Goal: Contribute content: Contribute content

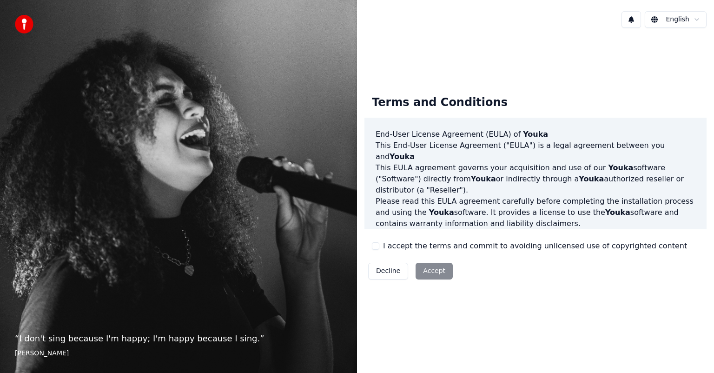
click at [376, 249] on button "I accept the terms and commit to avoiding unlicensed use of copyrighted content" at bounding box center [375, 245] width 7 height 7
click at [429, 273] on button "Accept" at bounding box center [434, 271] width 37 height 17
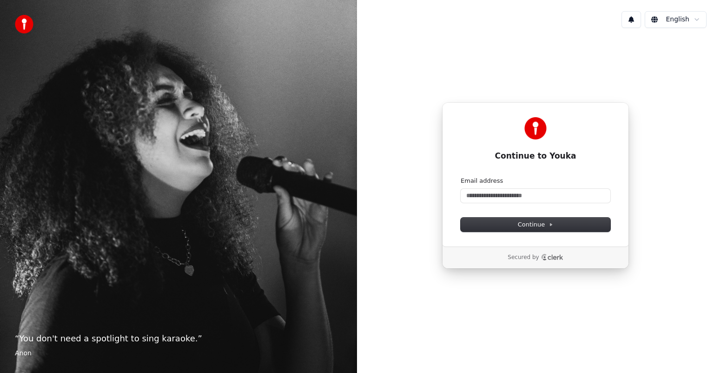
click at [680, 29] on div "English" at bounding box center [535, 20] width 357 height 32
click at [682, 12] on html "“ You don't need a spotlight to sing karaoke. ” Anon English Continue to Youka …" at bounding box center [357, 186] width 714 height 373
click at [581, 98] on html "“ You don't need a spotlight to sing karaoke. ” Anon English Continue to Youka …" at bounding box center [357, 186] width 714 height 373
click at [551, 257] on icon "Clerk logo" at bounding box center [552, 257] width 22 height 7
click at [503, 198] on input "Email address" at bounding box center [536, 196] width 150 height 14
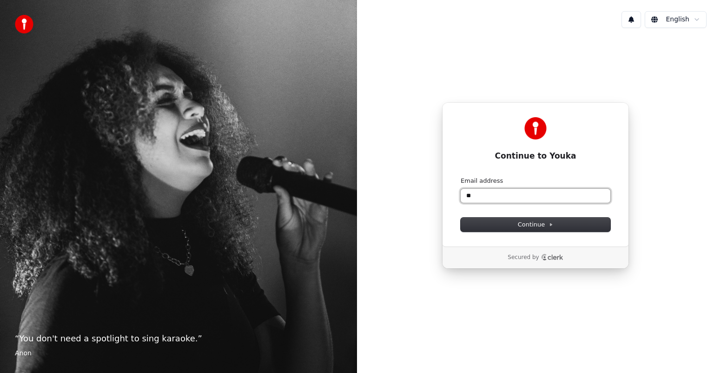
type input "*"
click at [461, 177] on button "submit" at bounding box center [461, 177] width 0 height 0
type input "**********"
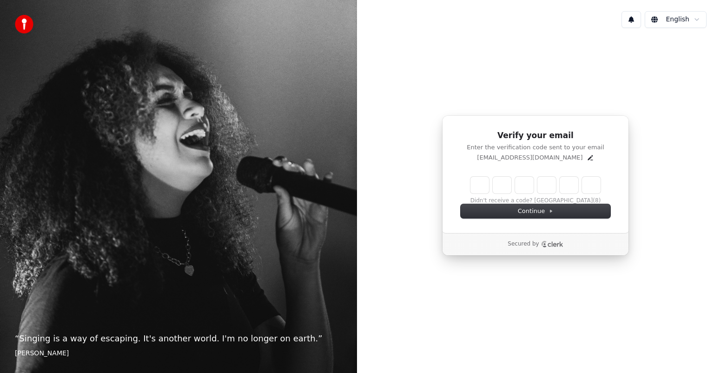
click at [474, 180] on input "Enter verification code" at bounding box center [536, 185] width 130 height 17
paste input "******"
type input "******"
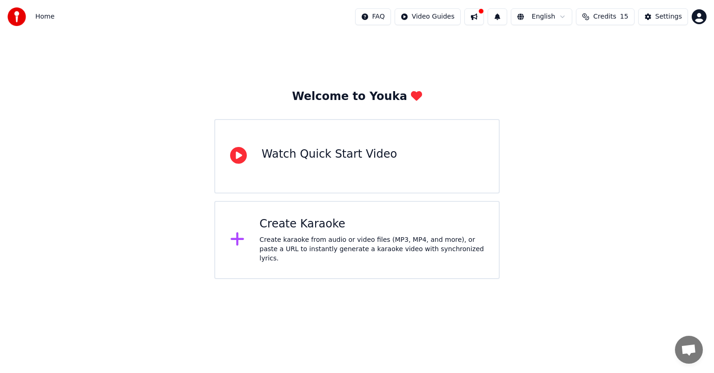
click at [380, 230] on div "Create Karaoke" at bounding box center [372, 224] width 225 height 15
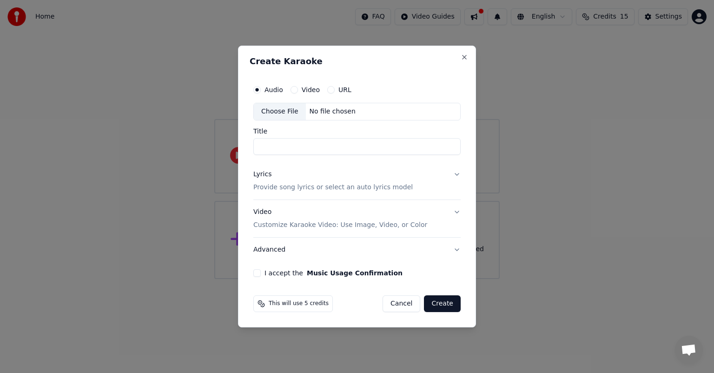
click at [327, 89] on button "URL" at bounding box center [330, 89] width 7 height 7
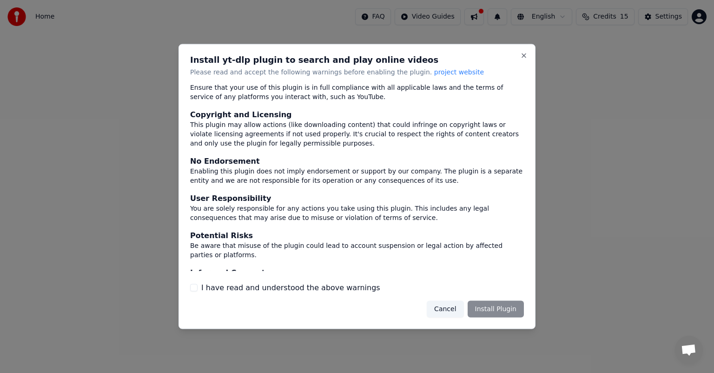
scroll to position [39, 0]
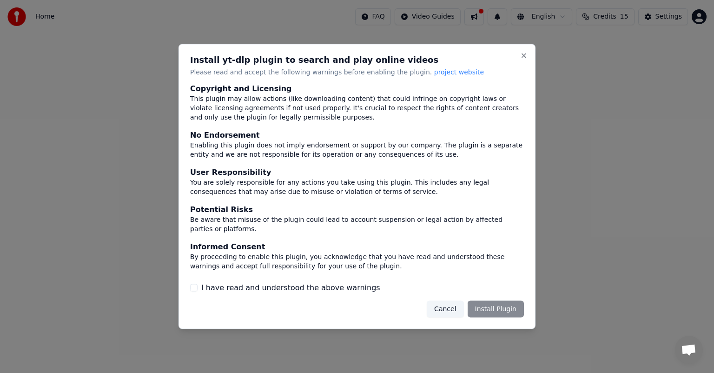
click at [196, 290] on button "I have read and understood the above warnings" at bounding box center [193, 287] width 7 height 7
click at [513, 306] on button "Install Plugin" at bounding box center [496, 308] width 56 height 17
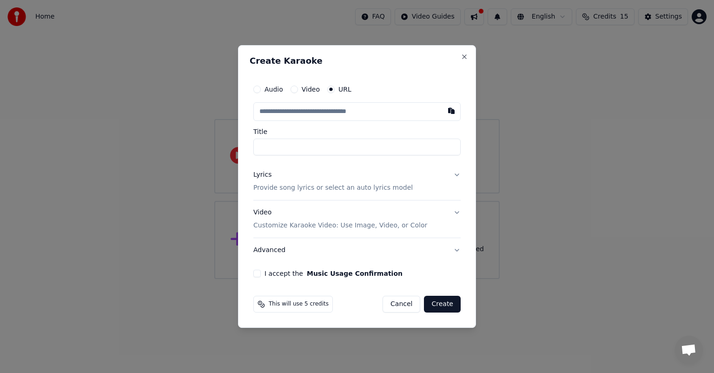
paste input "*"
type input "*"
paste input "*"
type input "*"
paste input "*"
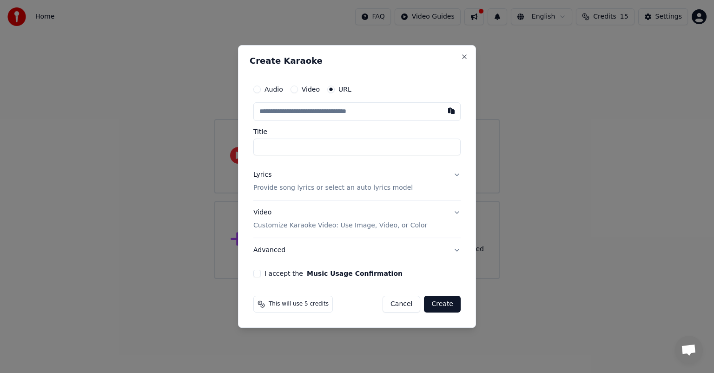
type input "*"
paste input "**********"
type input "**********"
click at [428, 127] on div "Audio Video URL Title" at bounding box center [356, 117] width 207 height 75
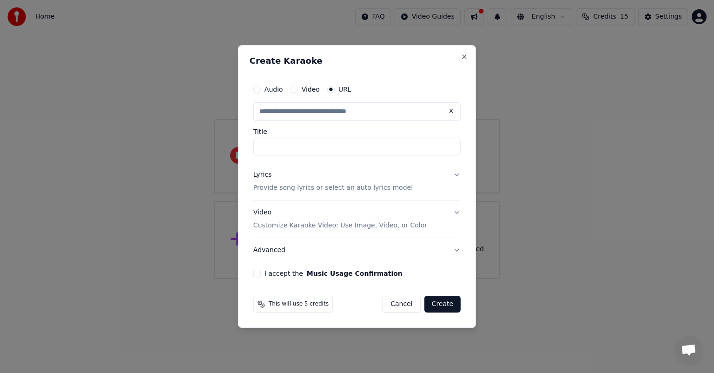
scroll to position [0, 0]
type input "**********"
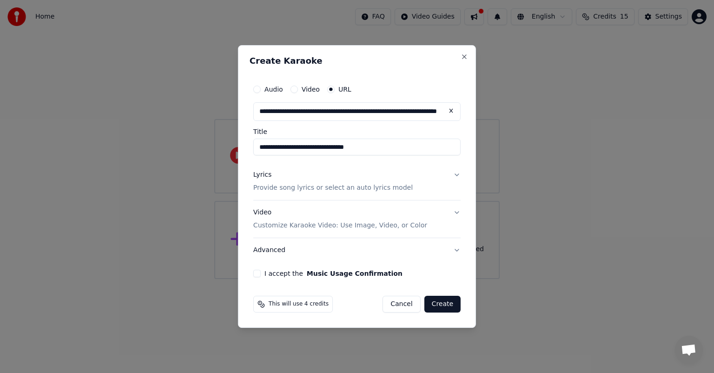
drag, startPoint x: 352, startPoint y: 147, endPoint x: 221, endPoint y: 148, distance: 130.2
click at [221, 148] on body "**********" at bounding box center [357, 139] width 714 height 279
click at [260, 151] on input "**********" at bounding box center [356, 147] width 207 height 17
click at [262, 149] on input "**********" at bounding box center [356, 147] width 207 height 17
type input "**********"
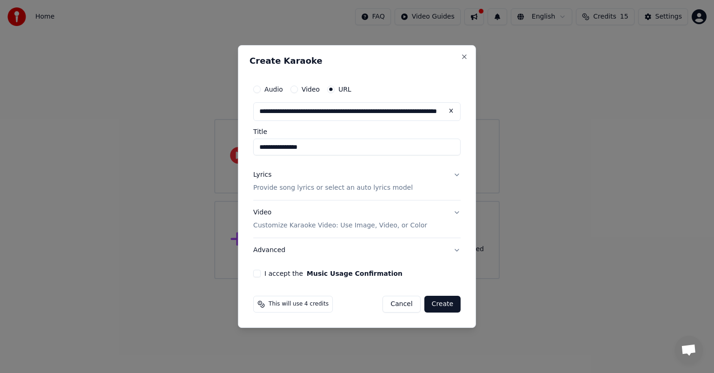
click at [454, 174] on button "Lyrics Provide song lyrics or select an auto lyrics model" at bounding box center [356, 181] width 207 height 37
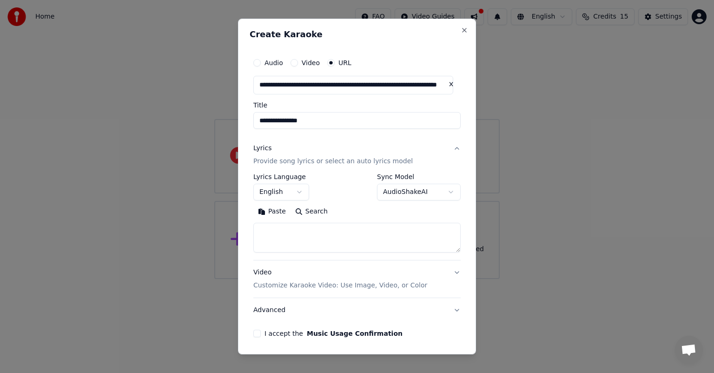
click at [299, 189] on button "English" at bounding box center [281, 192] width 56 height 17
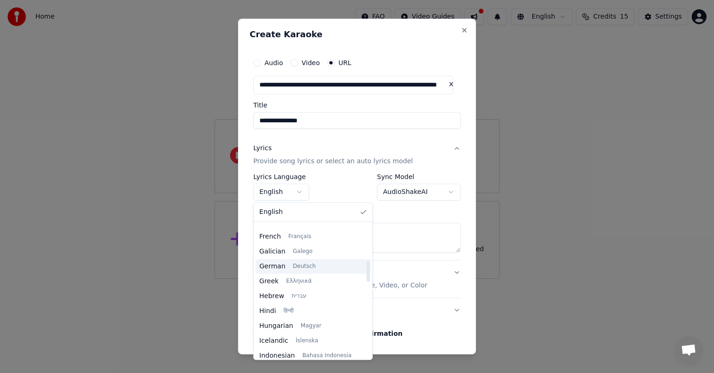
scroll to position [155, 0]
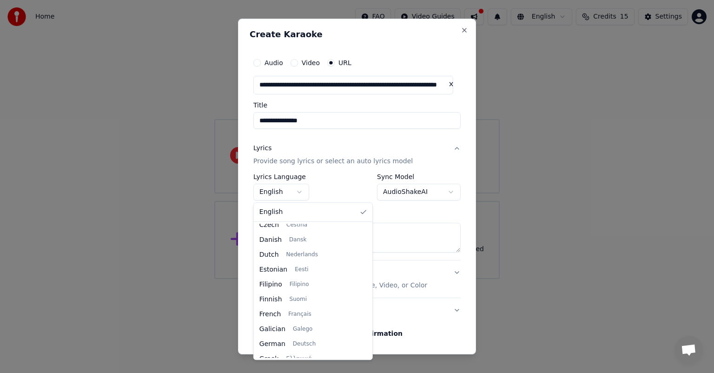
click at [394, 194] on body "**********" at bounding box center [357, 139] width 714 height 279
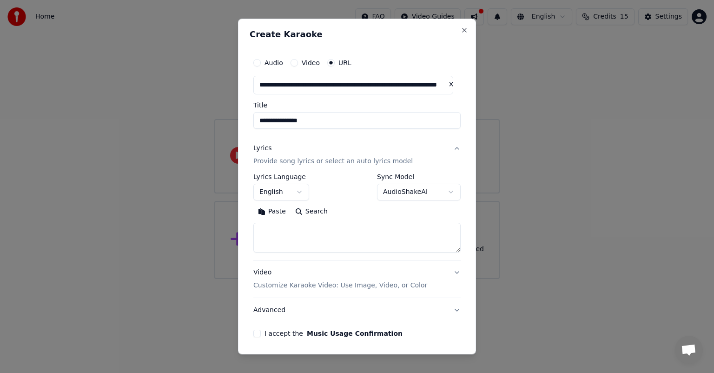
click at [279, 193] on body "**********" at bounding box center [357, 139] width 714 height 279
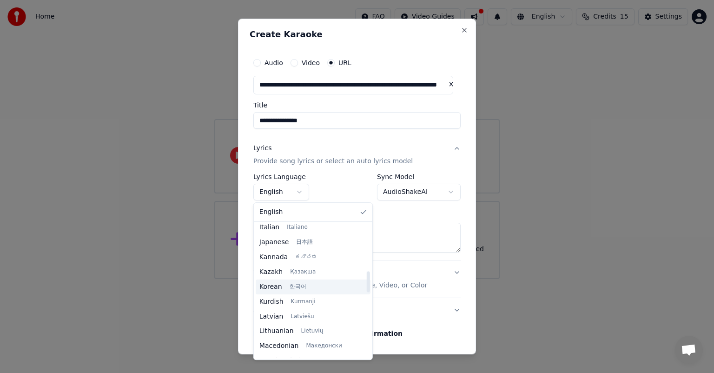
scroll to position [387, 0]
select select "**"
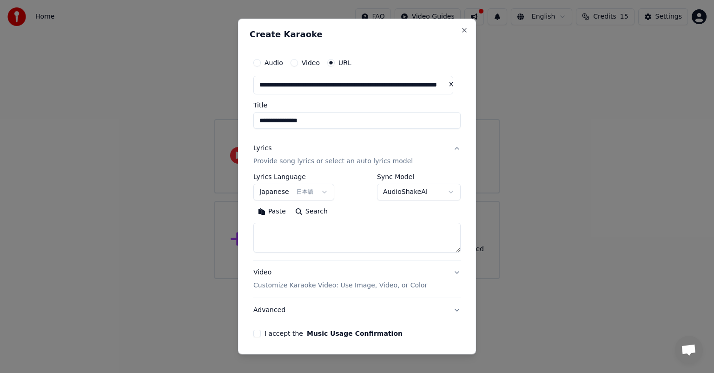
click at [340, 227] on textarea at bounding box center [356, 238] width 207 height 30
paste textarea "**********"
drag, startPoint x: 307, startPoint y: 247, endPoint x: 251, endPoint y: 238, distance: 56.1
click at [251, 238] on div "**********" at bounding box center [357, 195] width 215 height 291
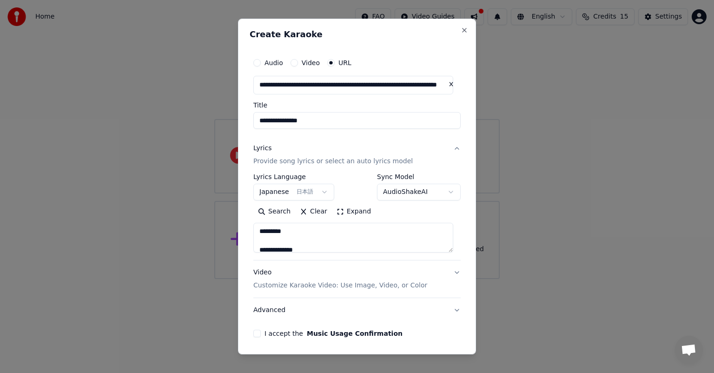
click at [338, 235] on textarea at bounding box center [353, 238] width 200 height 30
drag, startPoint x: 353, startPoint y: 247, endPoint x: 350, endPoint y: 242, distance: 6.7
click at [350, 242] on textarea at bounding box center [353, 238] width 200 height 30
drag, startPoint x: 288, startPoint y: 240, endPoint x: 240, endPoint y: 238, distance: 48.4
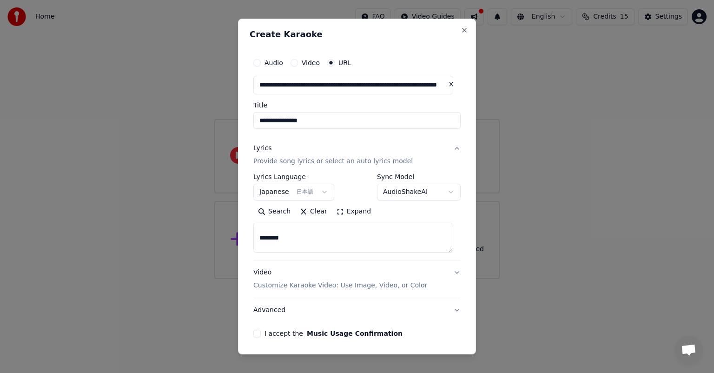
click at [240, 238] on div "**********" at bounding box center [357, 187] width 238 height 336
type textarea "**********"
click at [393, 67] on div "Audio Video URL" at bounding box center [356, 62] width 207 height 19
click at [332, 232] on textarea at bounding box center [353, 238] width 200 height 30
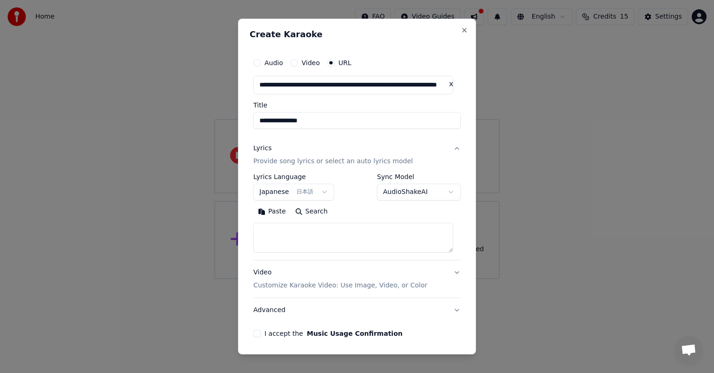
paste textarea "**********"
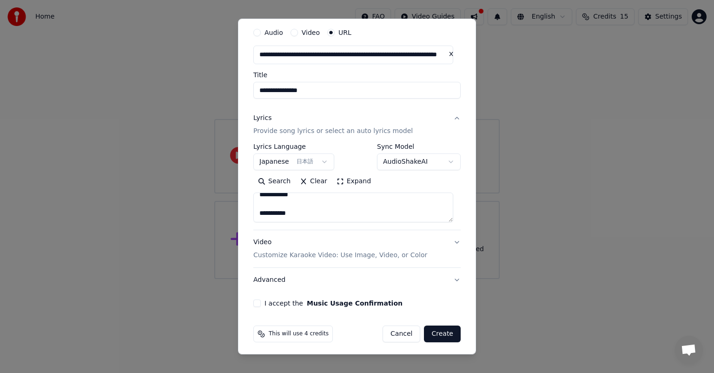
scroll to position [33, 0]
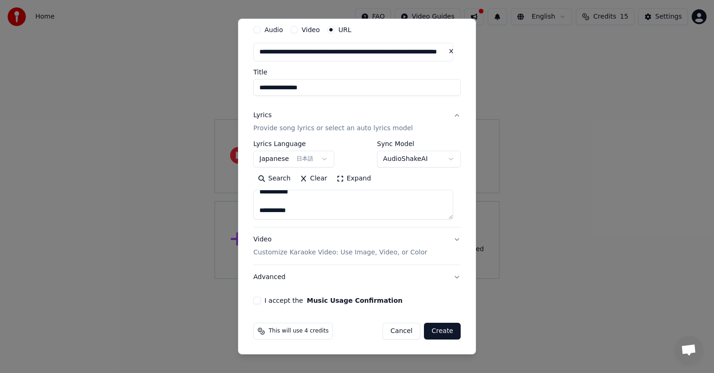
type textarea "**********"
click at [257, 294] on div "**********" at bounding box center [357, 162] width 215 height 291
click at [261, 298] on div "I accept the Music Usage Confirmation" at bounding box center [356, 300] width 207 height 7
click at [255, 300] on button "I accept the Music Usage Confirmation" at bounding box center [256, 300] width 7 height 7
click at [289, 331] on span "This will use 4 credits" at bounding box center [299, 330] width 60 height 7
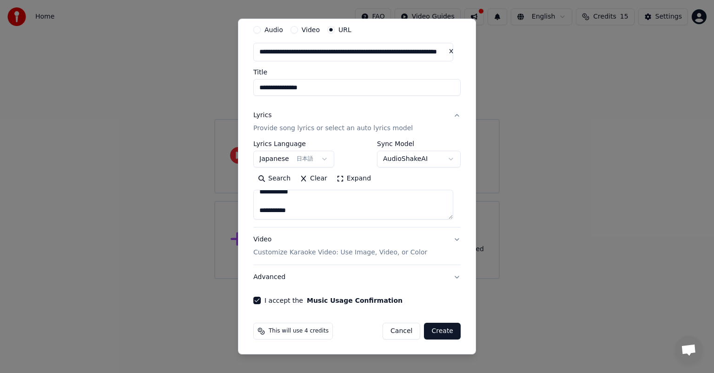
click at [433, 329] on button "Create" at bounding box center [442, 331] width 37 height 17
select select "**"
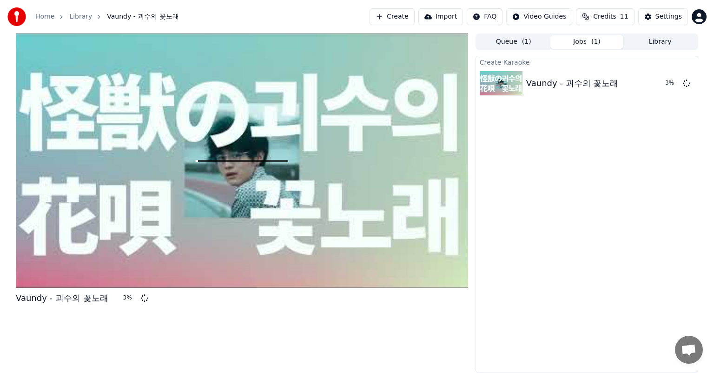
click at [593, 13] on button "Credits 11" at bounding box center [605, 16] width 58 height 17
click at [594, 64] on td "15" at bounding box center [592, 61] width 42 height 17
drag, startPoint x: 645, startPoint y: 61, endPoint x: 570, endPoint y: 65, distance: 75.0
click at [574, 65] on tr "15 15 30" at bounding box center [610, 61] width 132 height 17
click at [567, 65] on td "15" at bounding box center [557, 61] width 27 height 17
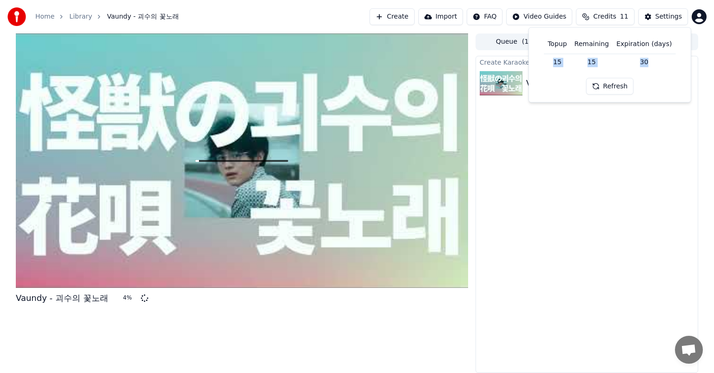
drag, startPoint x: 561, startPoint y: 67, endPoint x: 633, endPoint y: 84, distance: 73.1
click at [651, 66] on tr "15 15 30" at bounding box center [610, 61] width 132 height 17
click at [619, 87] on button "Refresh" at bounding box center [610, 86] width 48 height 17
click at [658, 61] on td "30" at bounding box center [644, 61] width 63 height 17
drag, startPoint x: 616, startPoint y: 44, endPoint x: 668, endPoint y: 44, distance: 52.1
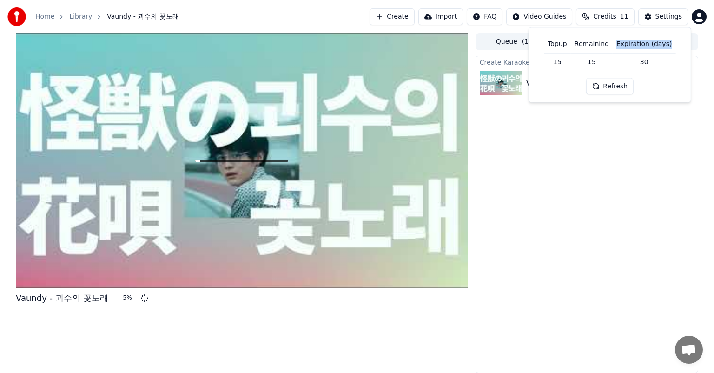
click at [668, 44] on th "Expiration (days)" at bounding box center [644, 44] width 63 height 19
copy th "Expiration (days)"
click at [492, 189] on div "Create Karaoke Vaundy - 괴수의 꽃노래 11 %" at bounding box center [587, 214] width 223 height 317
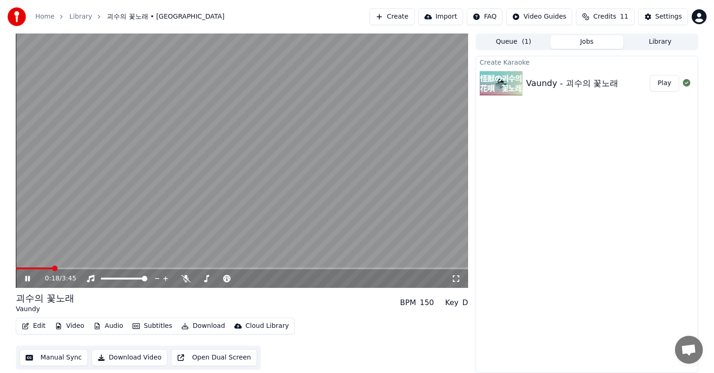
click at [357, 232] on video at bounding box center [242, 160] width 453 height 254
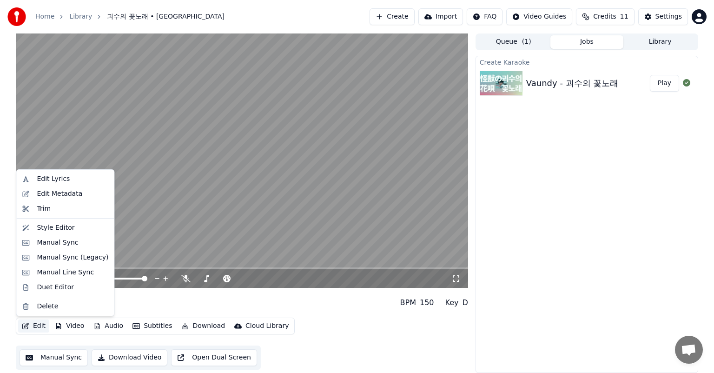
click at [28, 330] on button "Edit" at bounding box center [33, 326] width 31 height 13
click at [51, 177] on div "Edit Lyrics" at bounding box center [53, 178] width 33 height 9
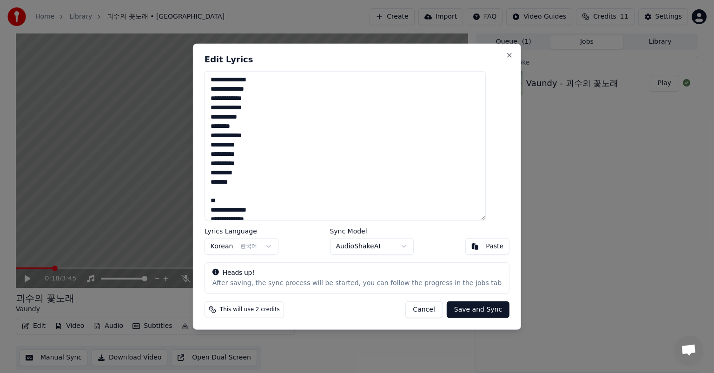
drag, startPoint x: 315, startPoint y: 87, endPoint x: 313, endPoint y: 95, distance: 7.8
click at [286, 95] on textarea at bounding box center [345, 145] width 281 height 149
click at [322, 95] on textarea at bounding box center [345, 145] width 281 height 149
drag, startPoint x: 305, startPoint y: 97, endPoint x: 205, endPoint y: 99, distance: 100.5
click at [205, 99] on div "Edit Lyrics Lyrics Language Korean 한국어 Sync Model AudioShakeAI Paste Heads up! …" at bounding box center [357, 187] width 328 height 286
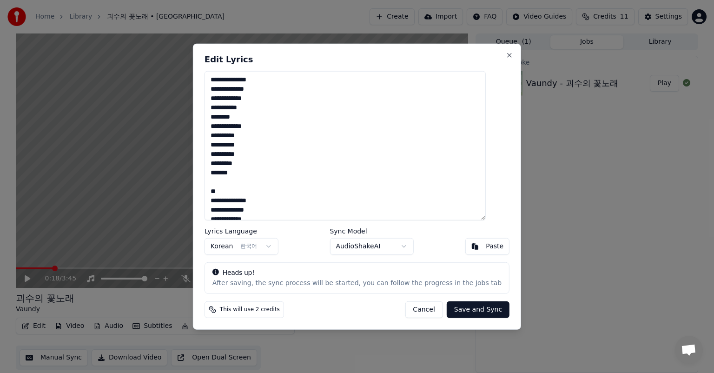
drag, startPoint x: 279, startPoint y: 80, endPoint x: 194, endPoint y: 85, distance: 84.8
click at [194, 85] on body "Home Library 괴수의 꽃노래 • Vaundy Create Import FAQ Video Guides Credits 11 Setting…" at bounding box center [357, 186] width 714 height 373
drag, startPoint x: 266, startPoint y: 99, endPoint x: 214, endPoint y: 102, distance: 52.2
click at [214, 102] on div "Edit Lyrics Lyrics Language Korean 한국어 Sync Model AudioShakeAI Paste Heads up! …" at bounding box center [357, 187] width 328 height 286
drag, startPoint x: 280, startPoint y: 115, endPoint x: 212, endPoint y: 119, distance: 68.5
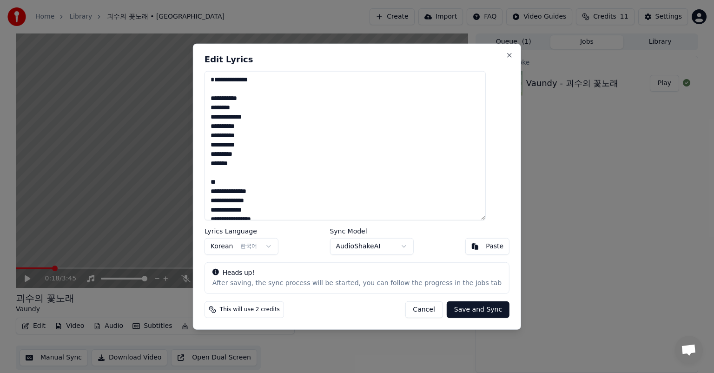
click at [212, 119] on div "Edit Lyrics Lyrics Language Korean 한국어 Sync Model AudioShakeAI Paste Heads up! …" at bounding box center [357, 187] width 328 height 286
drag, startPoint x: 311, startPoint y: 125, endPoint x: 221, endPoint y: 126, distance: 89.8
click at [221, 126] on textarea at bounding box center [345, 145] width 281 height 149
drag, startPoint x: 277, startPoint y: 144, endPoint x: 211, endPoint y: 149, distance: 65.7
click at [211, 149] on div "Edit Lyrics Lyrics Language Korean 한국어 Sync Model AudioShakeAI Paste Heads up! …" at bounding box center [357, 187] width 328 height 286
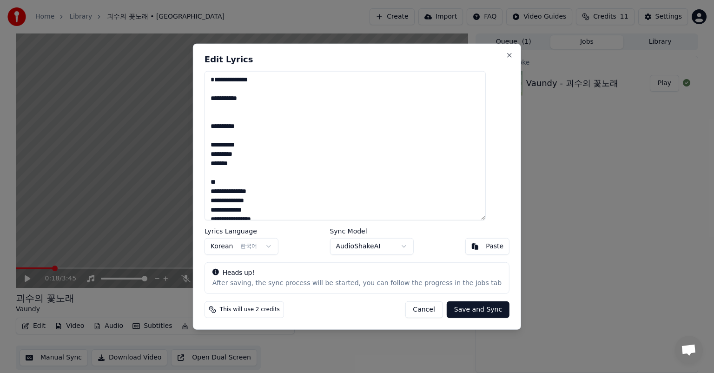
click at [216, 154] on textarea at bounding box center [345, 145] width 281 height 149
drag, startPoint x: 257, startPoint y: 174, endPoint x: 207, endPoint y: 173, distance: 50.2
click at [207, 173] on div "Edit Lyrics Lyrics Language Korean 한국어 Sync Model AudioShakeAI Paste Heads up! …" at bounding box center [357, 187] width 328 height 286
drag, startPoint x: 302, startPoint y: 201, endPoint x: 235, endPoint y: 200, distance: 67.4
click at [215, 201] on div "Edit Lyrics Lyrics Language Korean 한국어 Sync Model AudioShakeAI Paste Heads up! …" at bounding box center [357, 187] width 328 height 286
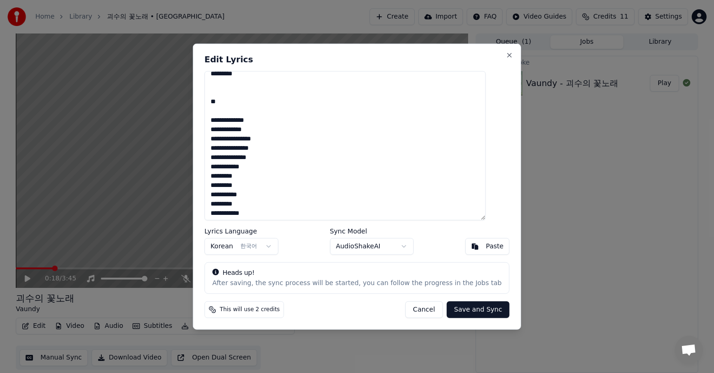
scroll to position [77, 0]
drag, startPoint x: 280, startPoint y: 139, endPoint x: 222, endPoint y: 143, distance: 57.8
click at [222, 143] on textarea at bounding box center [345, 145] width 281 height 149
drag, startPoint x: 293, startPoint y: 150, endPoint x: 225, endPoint y: 153, distance: 67.5
click at [225, 153] on textarea at bounding box center [345, 145] width 281 height 149
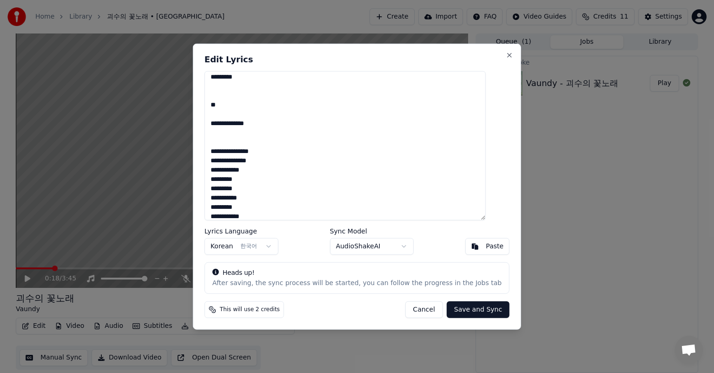
drag, startPoint x: 305, startPoint y: 169, endPoint x: 224, endPoint y: 169, distance: 81.4
click at [224, 169] on textarea at bounding box center [345, 145] width 281 height 149
drag, startPoint x: 274, startPoint y: 180, endPoint x: 220, endPoint y: 180, distance: 53.5
click at [220, 180] on textarea at bounding box center [345, 145] width 281 height 149
drag, startPoint x: 273, startPoint y: 198, endPoint x: 216, endPoint y: 197, distance: 56.8
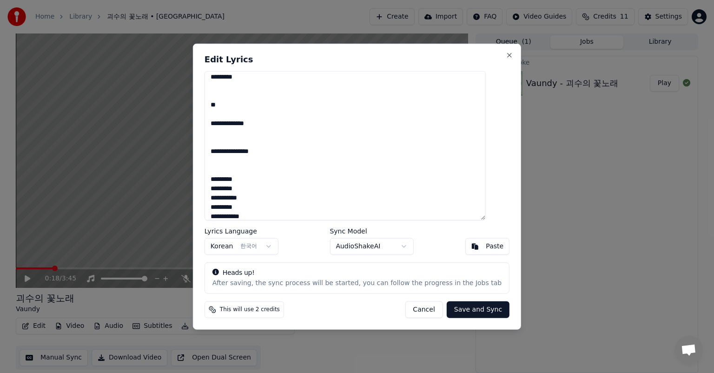
click at [216, 197] on textarea at bounding box center [345, 145] width 281 height 149
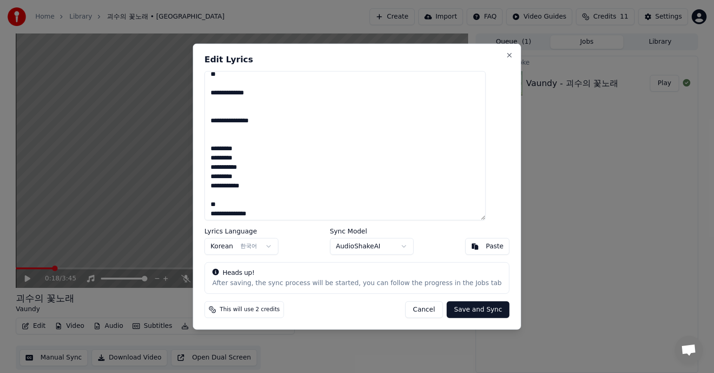
scroll to position [155, 0]
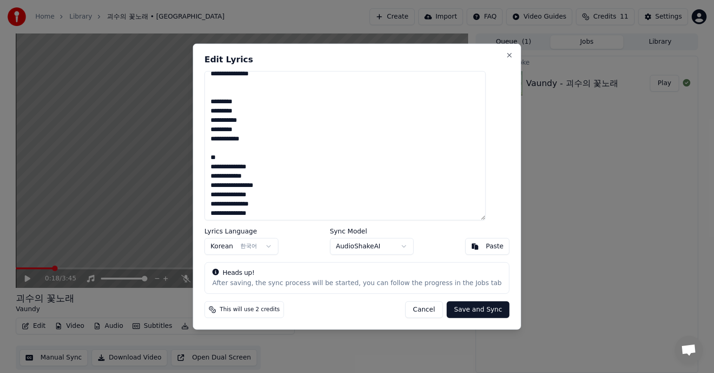
click at [220, 119] on textarea at bounding box center [345, 145] width 281 height 149
drag, startPoint x: 221, startPoint y: 119, endPoint x: 287, endPoint y: 131, distance: 66.1
click at [287, 131] on textarea at bounding box center [345, 145] width 281 height 149
drag, startPoint x: 222, startPoint y: 139, endPoint x: 307, endPoint y: 166, distance: 89.3
click at [307, 166] on textarea at bounding box center [345, 145] width 281 height 149
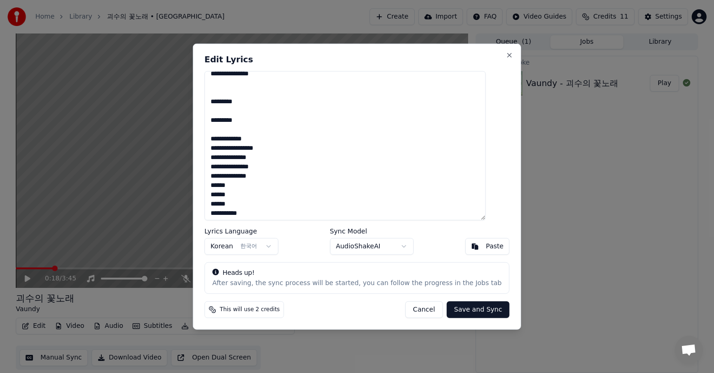
drag, startPoint x: 224, startPoint y: 156, endPoint x: 317, endPoint y: 163, distance: 93.7
click at [317, 163] on textarea at bounding box center [345, 145] width 281 height 149
click at [312, 162] on textarea at bounding box center [345, 145] width 281 height 149
drag, startPoint x: 222, startPoint y: 173, endPoint x: 295, endPoint y: 186, distance: 74.2
click at [295, 186] on textarea at bounding box center [345, 145] width 281 height 149
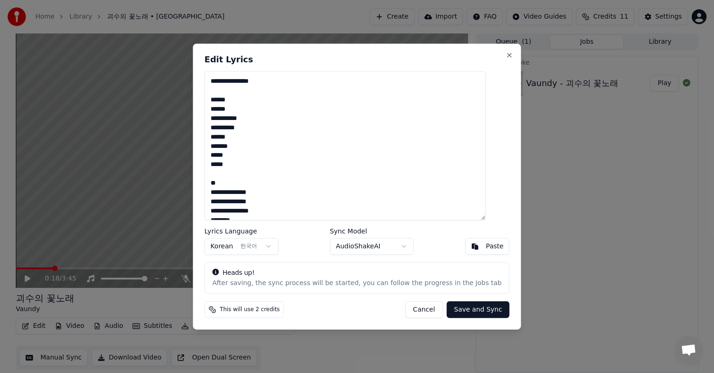
scroll to position [233, 0]
drag, startPoint x: 223, startPoint y: 115, endPoint x: 310, endPoint y: 126, distance: 88.0
click at [310, 126] on textarea at bounding box center [345, 145] width 281 height 149
drag, startPoint x: 223, startPoint y: 133, endPoint x: 277, endPoint y: 147, distance: 55.7
click at [277, 147] on textarea at bounding box center [345, 145] width 281 height 149
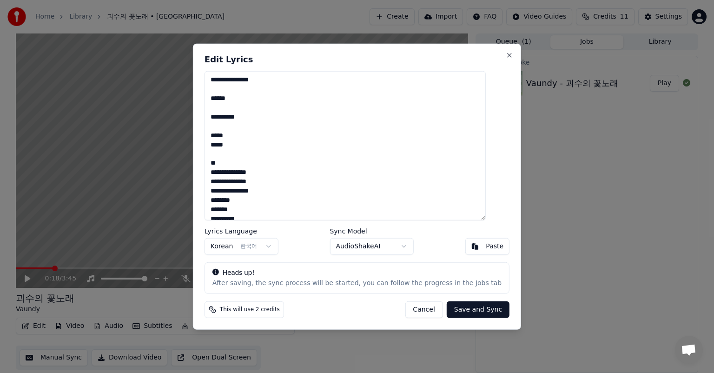
drag, startPoint x: 235, startPoint y: 159, endPoint x: 328, endPoint y: 180, distance: 95.3
click at [328, 180] on textarea at bounding box center [345, 145] width 281 height 149
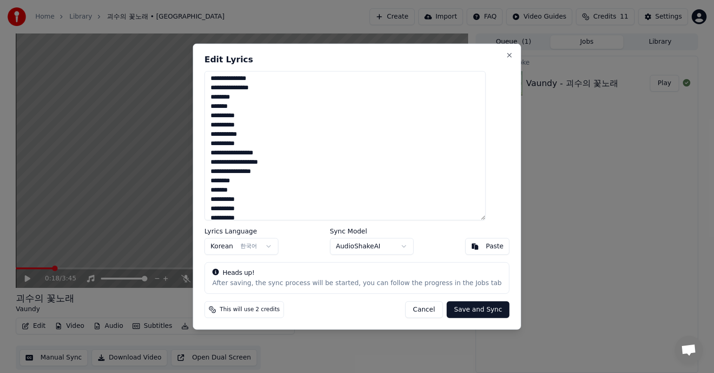
scroll to position [310, 0]
drag, startPoint x: 221, startPoint y: 95, endPoint x: 308, endPoint y: 104, distance: 87.5
click at [308, 104] on textarea at bounding box center [345, 145] width 281 height 149
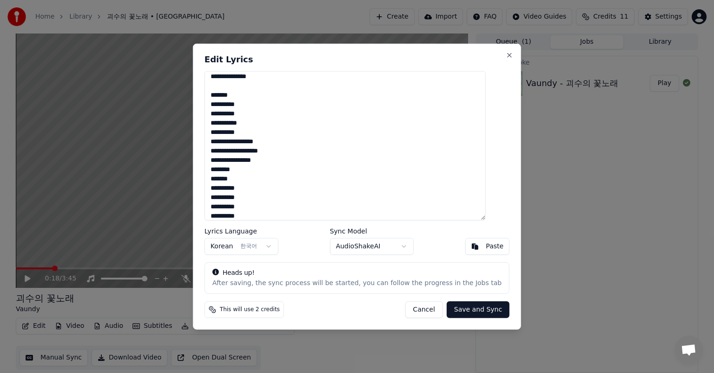
drag, startPoint x: 222, startPoint y: 113, endPoint x: 305, endPoint y: 126, distance: 83.9
click at [305, 126] on textarea at bounding box center [345, 145] width 281 height 149
drag, startPoint x: 223, startPoint y: 132, endPoint x: 338, endPoint y: 139, distance: 115.1
click at [338, 139] on textarea at bounding box center [345, 145] width 281 height 149
drag, startPoint x: 222, startPoint y: 149, endPoint x: 310, endPoint y: 162, distance: 88.4
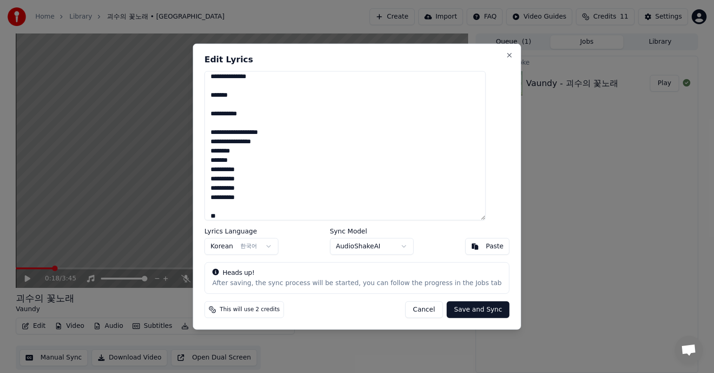
click at [310, 162] on textarea at bounding box center [345, 145] width 281 height 149
drag, startPoint x: 225, startPoint y: 169, endPoint x: 306, endPoint y: 174, distance: 81.1
click at [306, 174] on textarea at bounding box center [345, 145] width 281 height 149
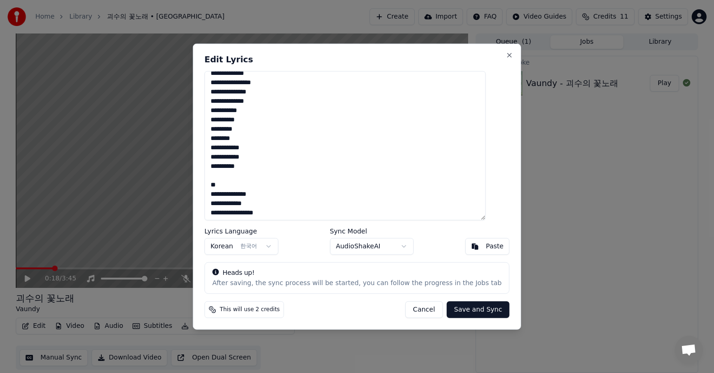
scroll to position [437, 0]
drag, startPoint x: 223, startPoint y: 189, endPoint x: 327, endPoint y: 87, distance: 145.7
click at [327, 87] on textarea at bounding box center [345, 145] width 281 height 149
drag, startPoint x: 220, startPoint y: 95, endPoint x: 336, endPoint y: 104, distance: 116.1
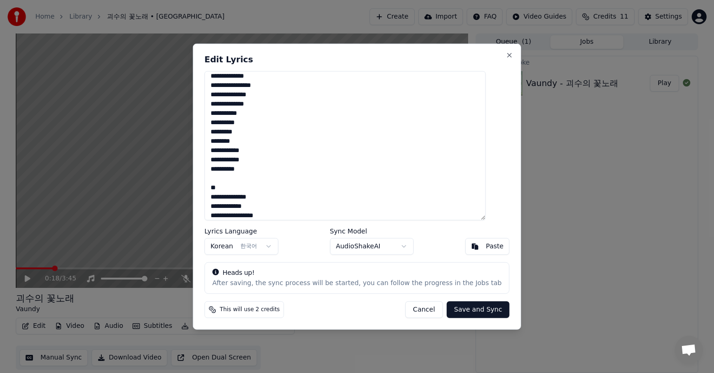
click at [336, 104] on textarea at bounding box center [345, 145] width 281 height 149
drag, startPoint x: 221, startPoint y: 113, endPoint x: 323, endPoint y: 122, distance: 102.2
click at [323, 122] on textarea at bounding box center [345, 145] width 281 height 149
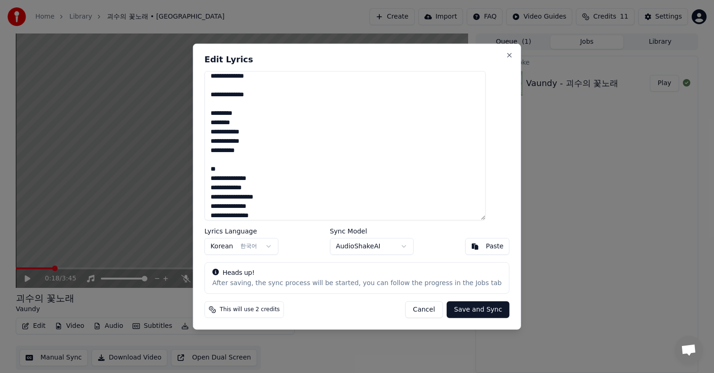
drag, startPoint x: 223, startPoint y: 132, endPoint x: 315, endPoint y: 140, distance: 92.5
click at [315, 140] on textarea at bounding box center [345, 145] width 281 height 149
drag, startPoint x: 225, startPoint y: 151, endPoint x: 344, endPoint y: 178, distance: 122.1
click at [344, 178] on textarea at bounding box center [345, 145] width 281 height 149
drag, startPoint x: 270, startPoint y: 172, endPoint x: 333, endPoint y: 179, distance: 63.6
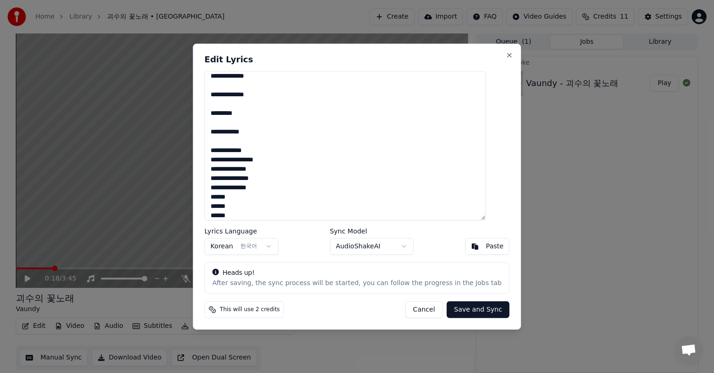
click at [333, 179] on textarea at bounding box center [345, 145] width 281 height 149
drag, startPoint x: 319, startPoint y: 178, endPoint x: 331, endPoint y: 175, distance: 12.0
click at [324, 177] on textarea at bounding box center [345, 145] width 281 height 149
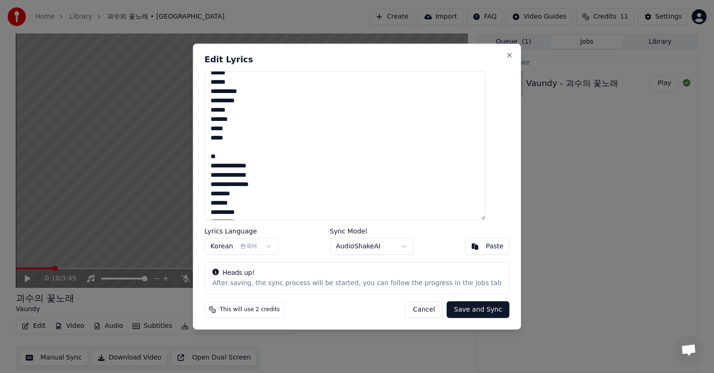
scroll to position [500, 0]
drag, startPoint x: 221, startPoint y: 113, endPoint x: 288, endPoint y: 122, distance: 67.7
click at [288, 122] on textarea at bounding box center [345, 145] width 281 height 149
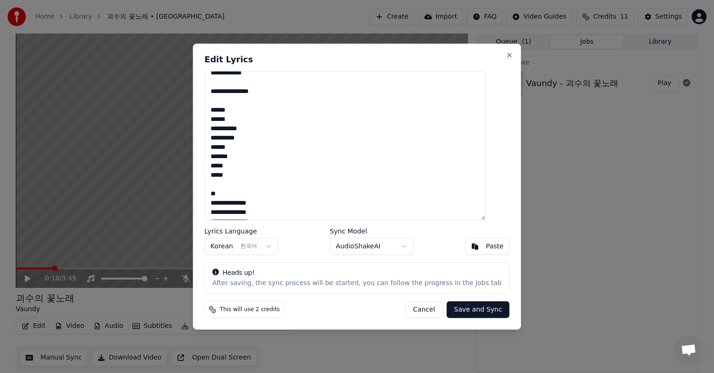
drag, startPoint x: 258, startPoint y: 134, endPoint x: 315, endPoint y: 139, distance: 57.4
click at [315, 139] on textarea at bounding box center [345, 145] width 281 height 149
drag, startPoint x: 249, startPoint y: 152, endPoint x: 285, endPoint y: 158, distance: 35.9
click at [285, 158] on textarea at bounding box center [345, 145] width 281 height 149
drag, startPoint x: 223, startPoint y: 165, endPoint x: 331, endPoint y: 194, distance: 111.8
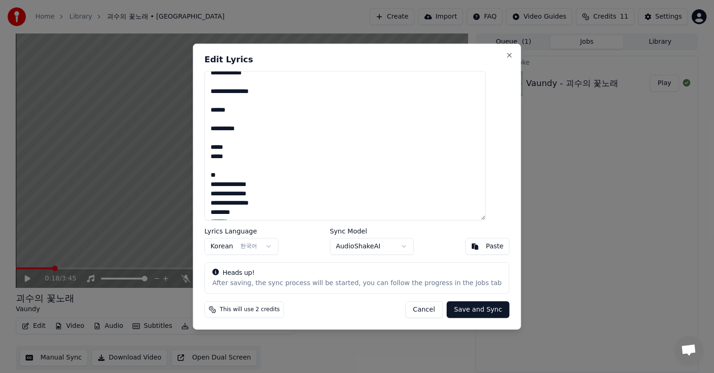
click at [331, 194] on textarea at bounding box center [345, 145] width 281 height 149
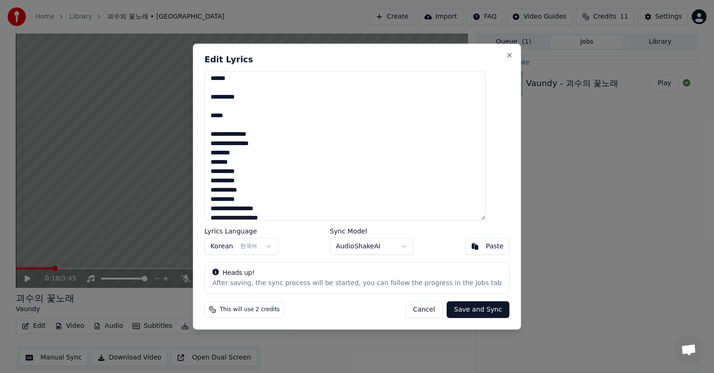
scroll to position [577, 0]
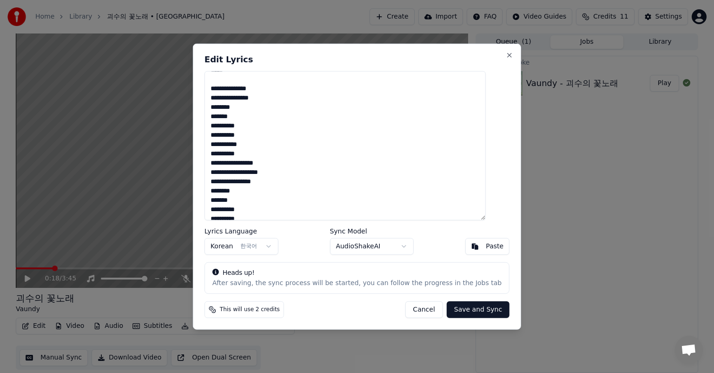
drag, startPoint x: 227, startPoint y: 108, endPoint x: 337, endPoint y: 118, distance: 110.2
click at [337, 118] on textarea at bounding box center [345, 145] width 281 height 149
drag, startPoint x: 225, startPoint y: 125, endPoint x: 302, endPoint y: 132, distance: 77.5
click at [302, 132] on textarea at bounding box center [345, 145] width 281 height 149
drag, startPoint x: 220, startPoint y: 143, endPoint x: 338, endPoint y: 154, distance: 119.1
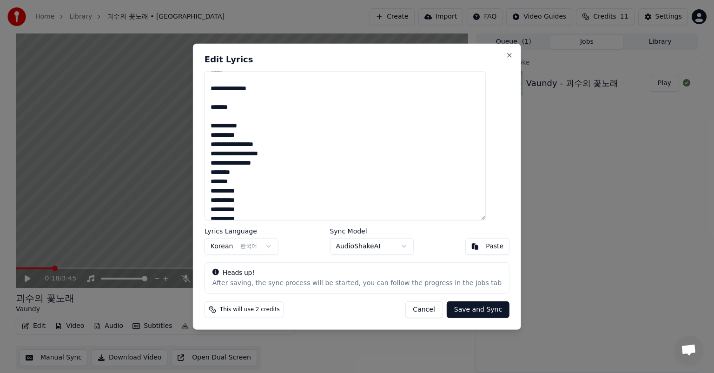
click at [338, 154] on textarea at bounding box center [345, 145] width 281 height 149
drag, startPoint x: 223, startPoint y: 162, endPoint x: 276, endPoint y: 171, distance: 53.3
drag, startPoint x: 221, startPoint y: 180, endPoint x: 286, endPoint y: 191, distance: 65.5
click at [286, 191] on textarea at bounding box center [345, 145] width 281 height 149
drag, startPoint x: 233, startPoint y: 199, endPoint x: 277, endPoint y: 201, distance: 44.2
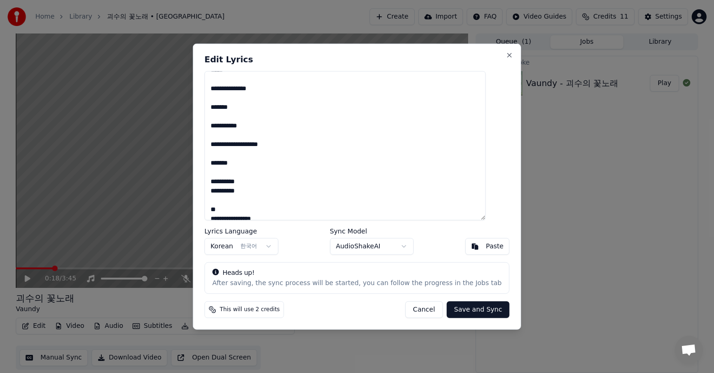
click at [318, 201] on textarea at bounding box center [345, 145] width 281 height 149
drag, startPoint x: 223, startPoint y: 201, endPoint x: 288, endPoint y: 196, distance: 65.3
click at [290, 198] on textarea at bounding box center [345, 145] width 281 height 149
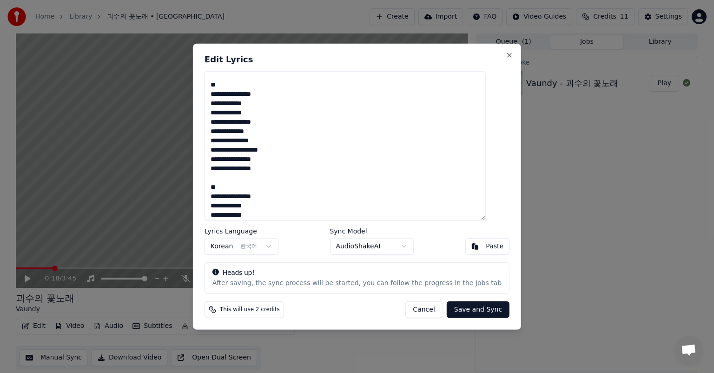
scroll to position [654, 0]
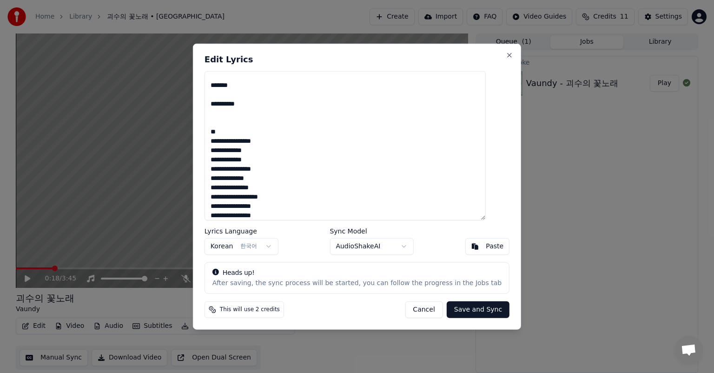
drag, startPoint x: 247, startPoint y: 149, endPoint x: 322, endPoint y: 153, distance: 75.0
click at [322, 153] on textarea at bounding box center [345, 145] width 281 height 149
drag, startPoint x: 221, startPoint y: 169, endPoint x: 257, endPoint y: 169, distance: 36.3
click at [258, 169] on textarea at bounding box center [345, 145] width 281 height 149
click at [232, 136] on textarea at bounding box center [345, 145] width 281 height 149
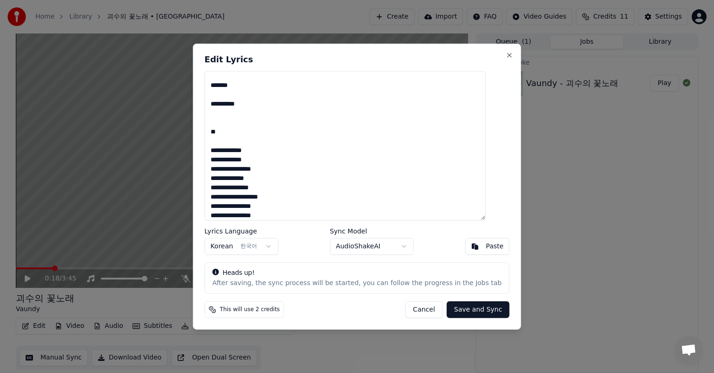
click at [233, 141] on textarea at bounding box center [345, 145] width 281 height 149
drag, startPoint x: 247, startPoint y: 153, endPoint x: 320, endPoint y: 156, distance: 74.0
click at [320, 156] on textarea at bounding box center [345, 145] width 281 height 149
drag, startPoint x: 221, startPoint y: 169, endPoint x: 333, endPoint y: 174, distance: 112.7
click at [333, 174] on textarea at bounding box center [345, 145] width 281 height 149
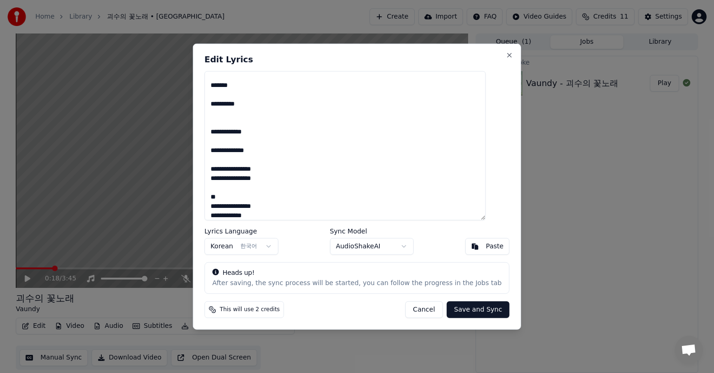
drag, startPoint x: 223, startPoint y: 189, endPoint x: 347, endPoint y: 189, distance: 123.3
click at [347, 189] on textarea at bounding box center [345, 145] width 281 height 149
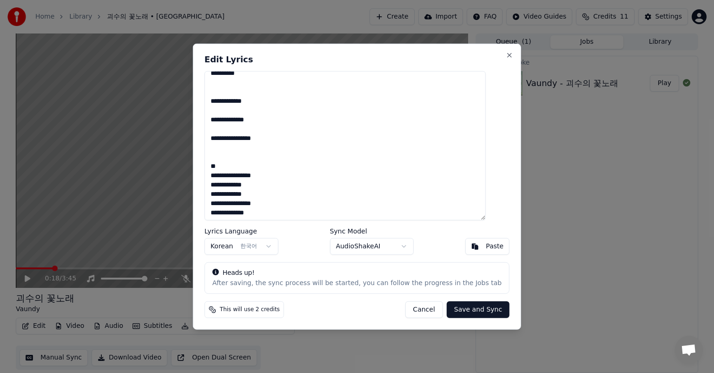
scroll to position [732, 0]
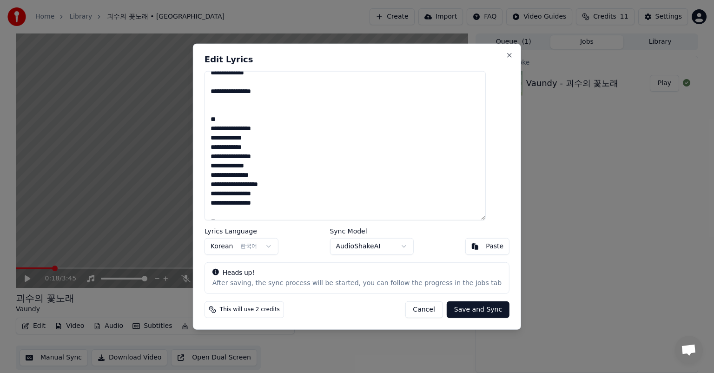
click at [234, 138] on textarea at bounding box center [345, 145] width 281 height 149
drag, startPoint x: 222, startPoint y: 129, endPoint x: 313, endPoint y: 138, distance: 91.6
click at [313, 138] on textarea at bounding box center [345, 145] width 281 height 149
drag, startPoint x: 221, startPoint y: 147, endPoint x: 307, endPoint y: 153, distance: 85.8
drag, startPoint x: 221, startPoint y: 165, endPoint x: 337, endPoint y: 170, distance: 115.5
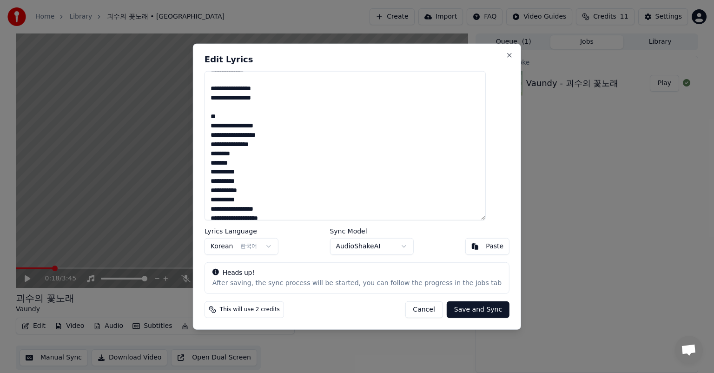
scroll to position [809, 0]
drag, startPoint x: 221, startPoint y: 124, endPoint x: 319, endPoint y: 133, distance: 98.1
click at [330, 132] on textarea at bounding box center [345, 145] width 281 height 149
drag, startPoint x: 223, startPoint y: 144, endPoint x: 278, endPoint y: 152, distance: 55.4
click at [222, 168] on textarea at bounding box center [345, 145] width 281 height 149
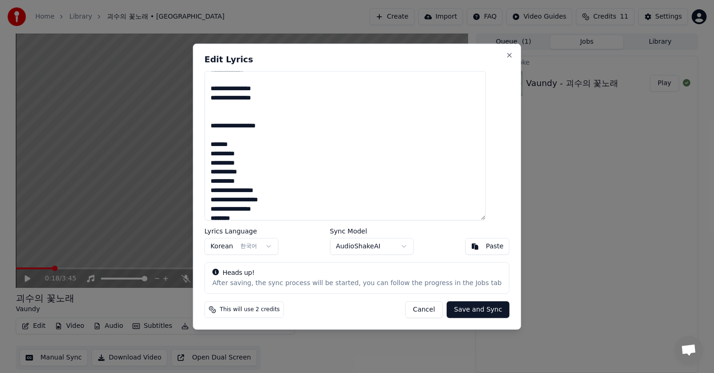
drag, startPoint x: 220, startPoint y: 160, endPoint x: 314, endPoint y: 172, distance: 95.2
drag, startPoint x: 224, startPoint y: 183, endPoint x: 330, endPoint y: 186, distance: 106.6
click at [330, 186] on textarea at bounding box center [345, 145] width 281 height 149
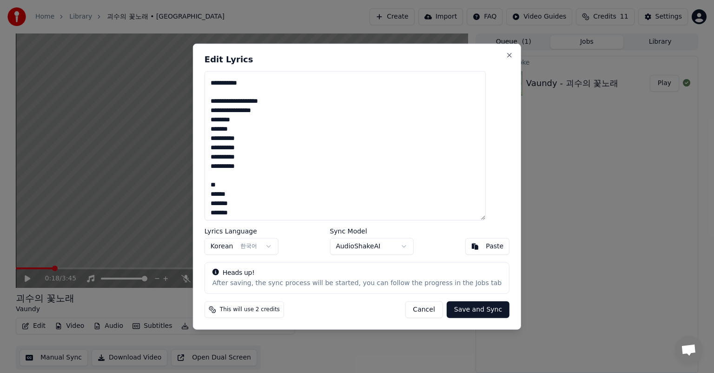
scroll to position [887, 0]
drag, startPoint x: 240, startPoint y: 122, endPoint x: 322, endPoint y: 132, distance: 82.4
click at [322, 132] on textarea at bounding box center [345, 145] width 281 height 149
drag, startPoint x: 220, startPoint y: 139, endPoint x: 306, endPoint y: 153, distance: 86.7
click at [306, 153] on textarea at bounding box center [345, 145] width 281 height 149
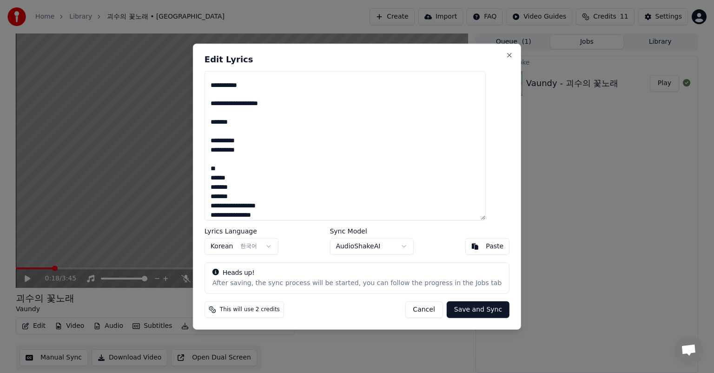
drag, startPoint x: 220, startPoint y: 160, endPoint x: 299, endPoint y: 186, distance: 82.7
drag, startPoint x: 266, startPoint y: 180, endPoint x: 327, endPoint y: 187, distance: 61.4
drag, startPoint x: 283, startPoint y: 202, endPoint x: 324, endPoint y: 201, distance: 40.5
click at [324, 201] on textarea at bounding box center [345, 145] width 281 height 149
click at [231, 197] on textarea at bounding box center [345, 145] width 281 height 149
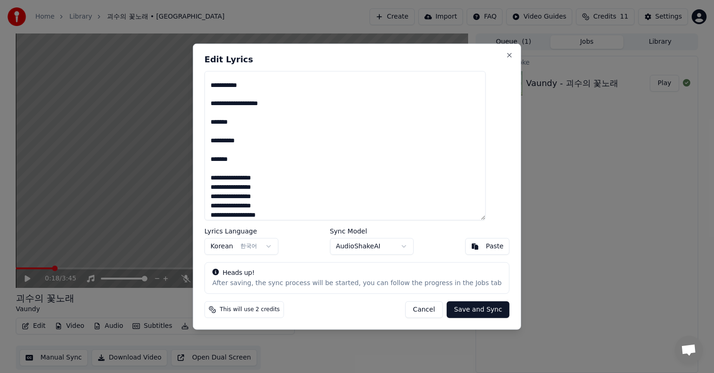
drag, startPoint x: 223, startPoint y: 197, endPoint x: 349, endPoint y: 209, distance: 126.6
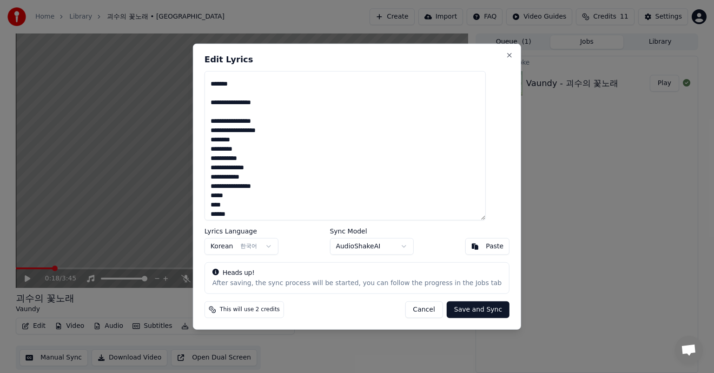
scroll to position [965, 0]
drag, startPoint x: 221, startPoint y: 137, endPoint x: 293, endPoint y: 149, distance: 72.2
click at [293, 149] on textarea at bounding box center [345, 145] width 281 height 149
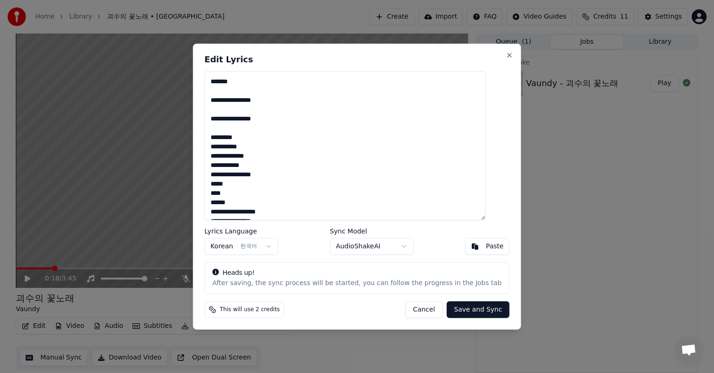
drag, startPoint x: 222, startPoint y: 157, endPoint x: 318, endPoint y: 165, distance: 96.1
click at [318, 165] on textarea "**********" at bounding box center [345, 145] width 281 height 149
drag, startPoint x: 220, startPoint y: 172, endPoint x: 260, endPoint y: 180, distance: 40.2
click at [260, 180] on textarea "**********" at bounding box center [345, 145] width 281 height 149
drag, startPoint x: 227, startPoint y: 193, endPoint x: 332, endPoint y: 200, distance: 105.8
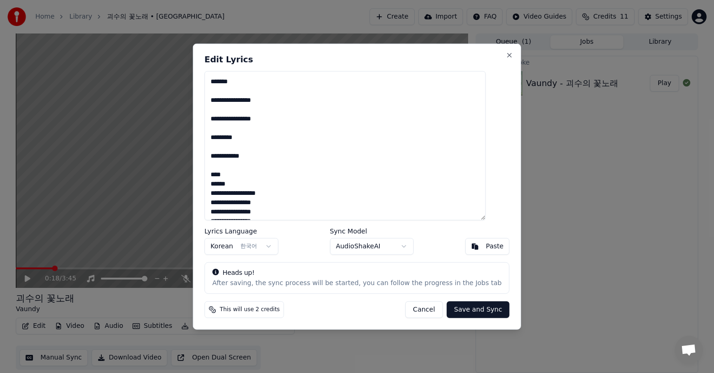
click at [332, 200] on textarea "**********" at bounding box center [345, 145] width 281 height 149
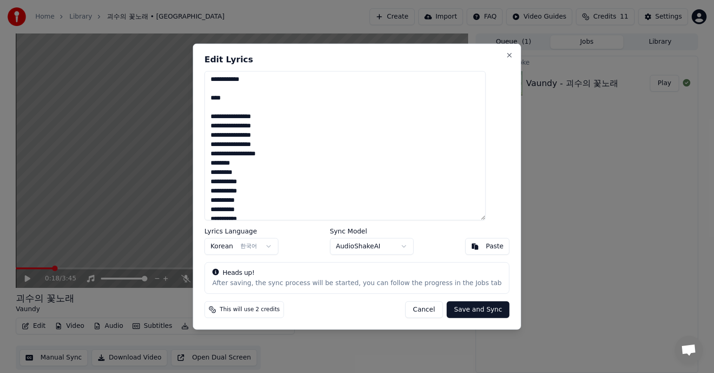
scroll to position [1042, 0]
click at [226, 136] on textarea "**********" at bounding box center [345, 145] width 281 height 149
click at [222, 135] on textarea "**********" at bounding box center [345, 145] width 281 height 149
drag, startPoint x: 222, startPoint y: 134, endPoint x: 320, endPoint y: 148, distance: 99.1
drag, startPoint x: 221, startPoint y: 153, endPoint x: 290, endPoint y: 163, distance: 69.7
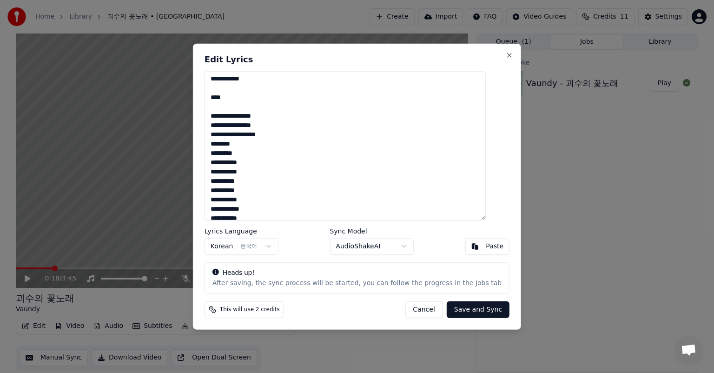
click at [290, 163] on textarea "**********" at bounding box center [345, 145] width 281 height 149
drag, startPoint x: 225, startPoint y: 173, endPoint x: 246, endPoint y: 173, distance: 20.5
click at [246, 173] on textarea "**********" at bounding box center [345, 145] width 281 height 149
click at [238, 155] on textarea "**********" at bounding box center [345, 145] width 281 height 149
drag, startPoint x: 330, startPoint y: 143, endPoint x: 335, endPoint y: 134, distance: 10.6
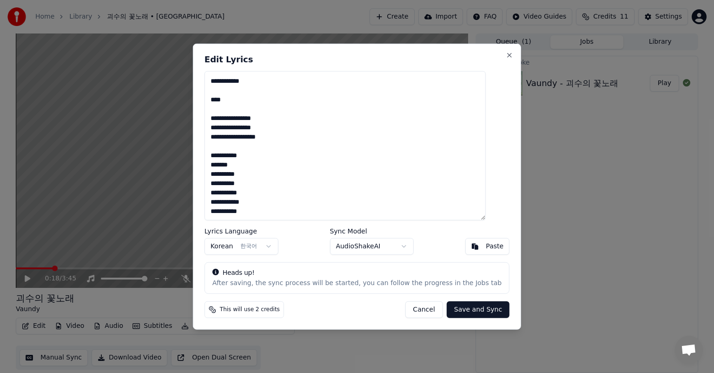
click at [335, 134] on textarea "**********" at bounding box center [345, 145] width 281 height 149
click at [306, 149] on textarea "**********" at bounding box center [345, 145] width 281 height 149
drag, startPoint x: 305, startPoint y: 155, endPoint x: 308, endPoint y: 149, distance: 6.9
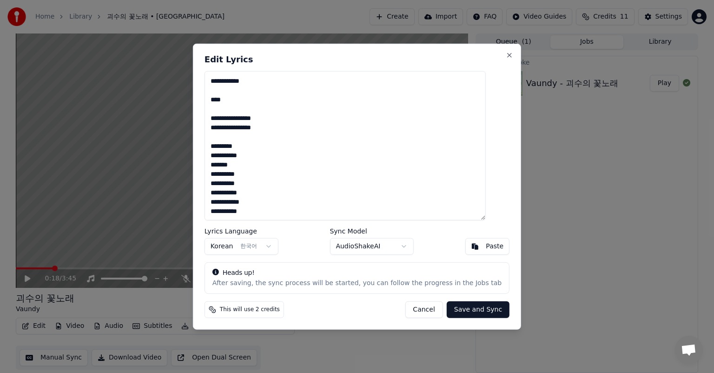
click at [308, 149] on textarea "**********" at bounding box center [345, 145] width 281 height 149
drag, startPoint x: 303, startPoint y: 175, endPoint x: 300, endPoint y: 166, distance: 10.5
click at [300, 166] on textarea "**********" at bounding box center [345, 145] width 281 height 149
click at [301, 166] on textarea "**********" at bounding box center [345, 145] width 281 height 149
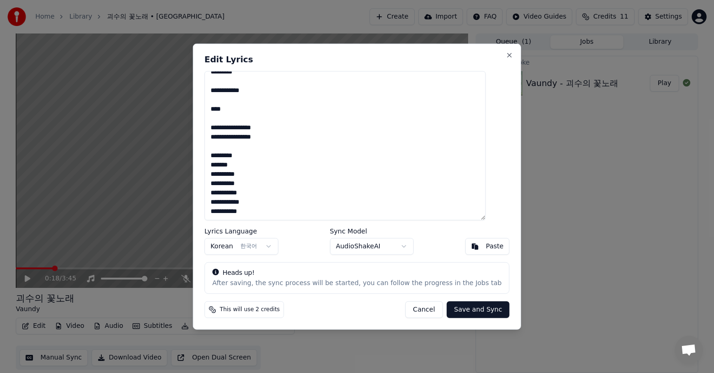
drag, startPoint x: 301, startPoint y: 166, endPoint x: 308, endPoint y: 158, distance: 10.2
click at [308, 158] on textarea "**********" at bounding box center [345, 145] width 281 height 149
drag, startPoint x: 290, startPoint y: 195, endPoint x: 302, endPoint y: 172, distance: 26.0
click at [302, 172] on textarea "**********" at bounding box center [345, 145] width 281 height 149
click at [296, 180] on textarea "**********" at bounding box center [345, 145] width 281 height 149
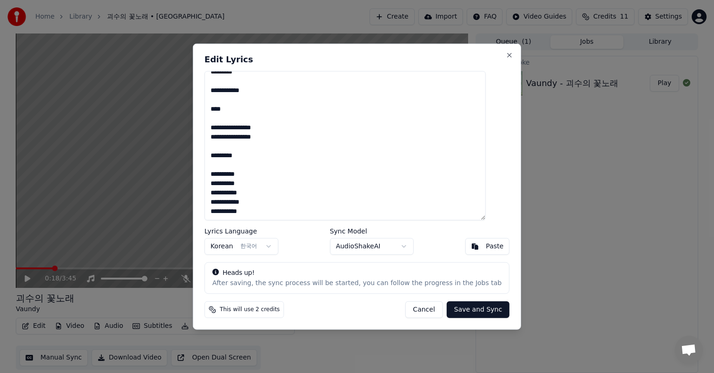
drag, startPoint x: 283, startPoint y: 194, endPoint x: 223, endPoint y: 184, distance: 60.9
click at [223, 184] on textarea "**********" at bounding box center [345, 145] width 281 height 149
drag, startPoint x: 287, startPoint y: 213, endPoint x: 220, endPoint y: 214, distance: 67.5
click at [220, 214] on textarea "**********" at bounding box center [345, 145] width 281 height 149
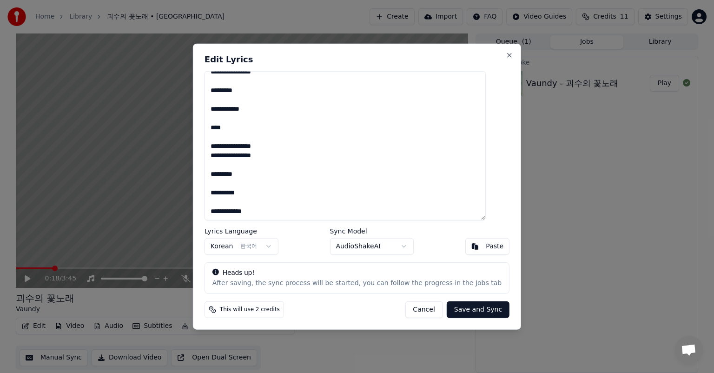
click at [305, 232] on div "Lyrics Language Korean 한국어 Sync Model AudioShakeAI Paste" at bounding box center [357, 240] width 305 height 27
click at [475, 309] on button "Save and Sync" at bounding box center [478, 309] width 63 height 17
type textarea "**********"
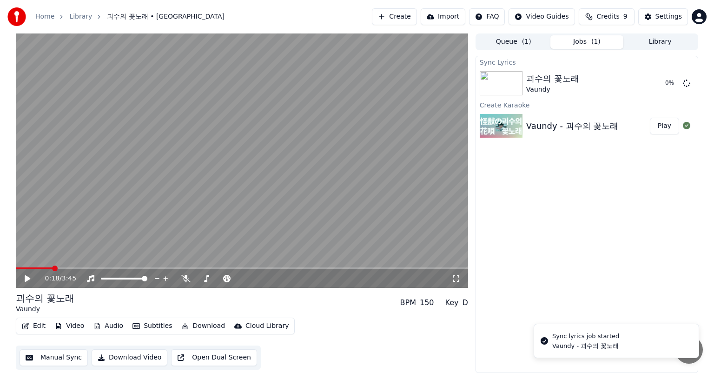
drag, startPoint x: 26, startPoint y: 267, endPoint x: 12, endPoint y: 270, distance: 14.2
click at [12, 270] on div "0:18 / 3:45 괴수의 꽃노래 Vaundy BPM 150 Key D Edit Video Audio Subtitles Download Cl…" at bounding box center [357, 203] width 698 height 340
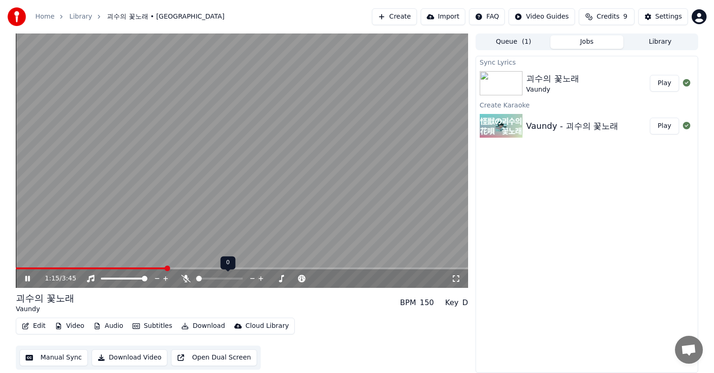
click at [208, 280] on div at bounding box center [228, 278] width 75 height 9
click at [207, 278] on span at bounding box center [219, 279] width 47 height 2
drag, startPoint x: 199, startPoint y: 277, endPoint x: 189, endPoint y: 277, distance: 9.8
click at [189, 277] on div at bounding box center [223, 278] width 84 height 9
click at [199, 278] on div at bounding box center [228, 278] width 75 height 9
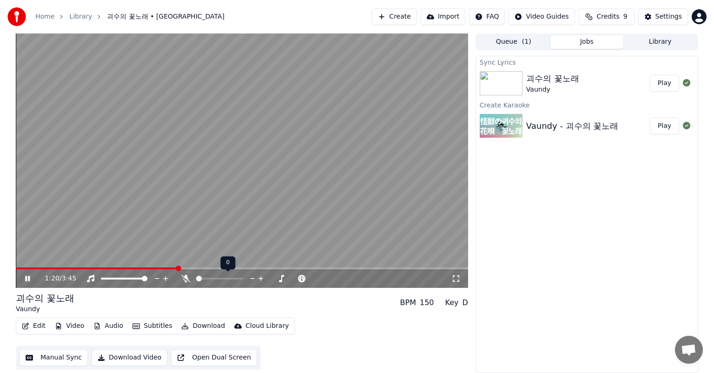
click at [196, 280] on span at bounding box center [196, 279] width 0 height 2
